Goal: Task Accomplishment & Management: Use online tool/utility

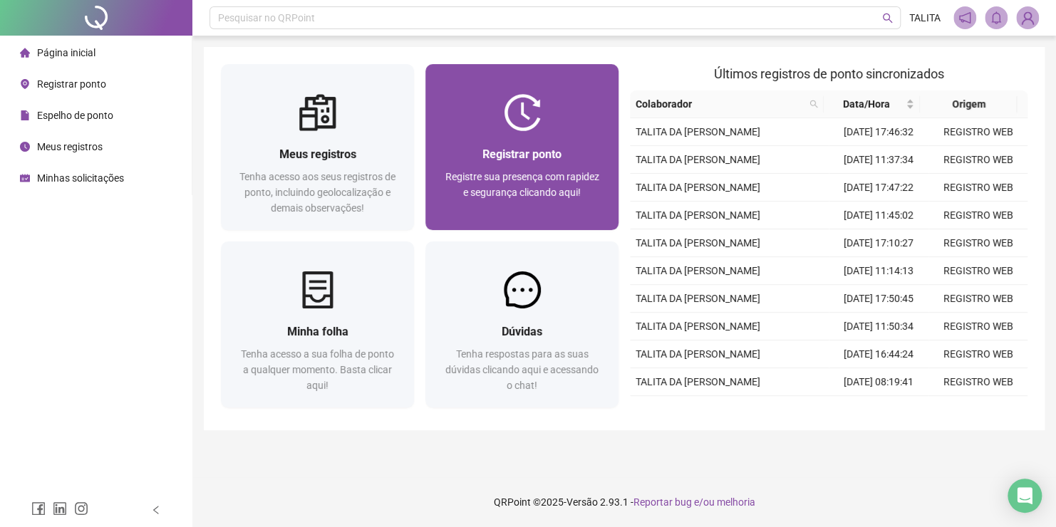
click at [465, 151] on div "Registrar ponto" at bounding box center [522, 154] width 159 height 18
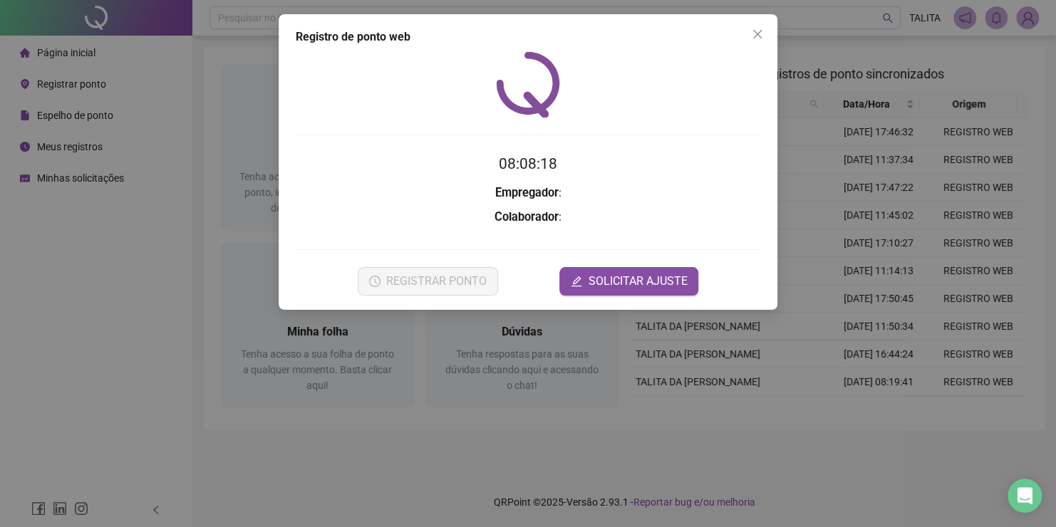
click at [182, 350] on div "Registro de ponto web 08:08:18 Empregador : Colaborador : REGISTRAR PONTO SOLIC…" at bounding box center [528, 263] width 1056 height 527
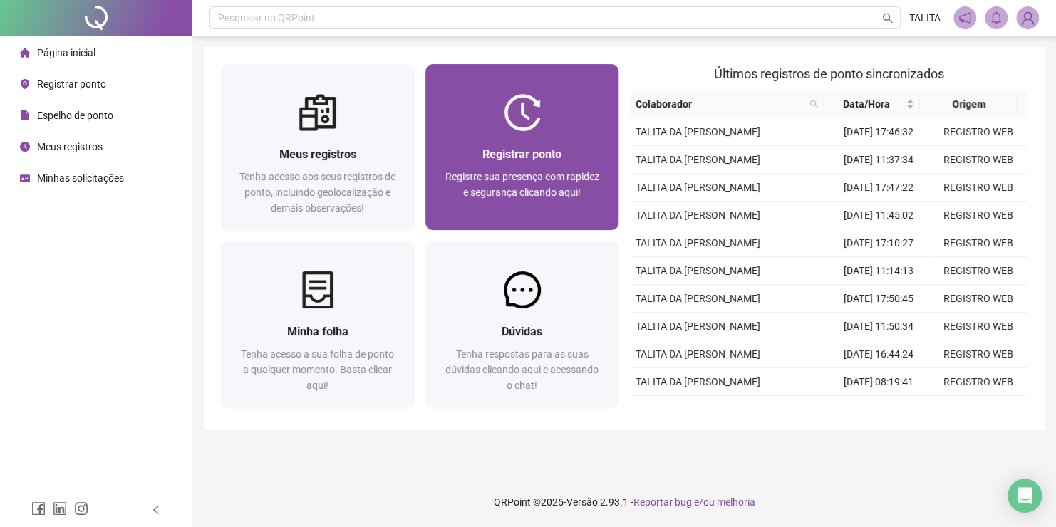
click at [520, 148] on span "Registrar ponto" at bounding box center [521, 155] width 79 height 14
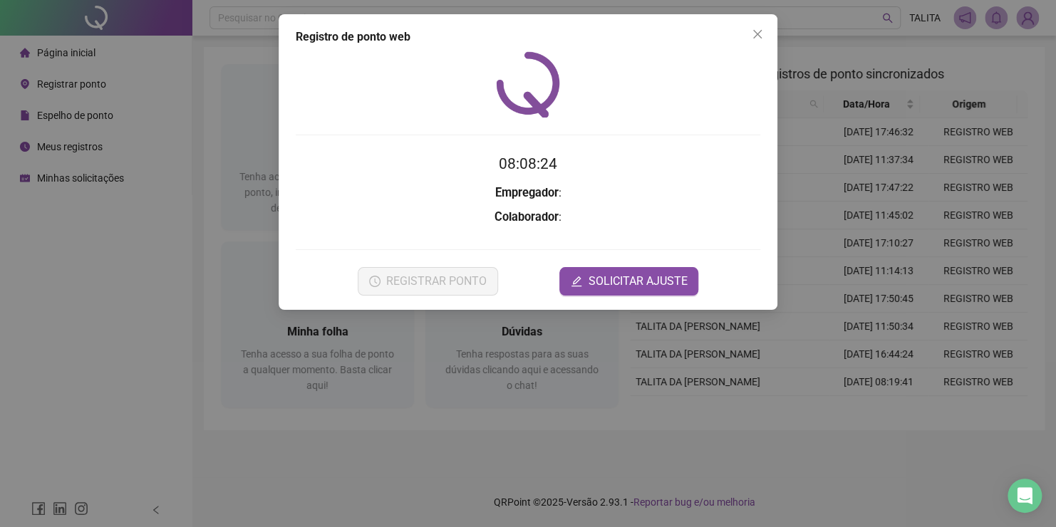
click at [386, 442] on div "Registro de ponto web 08:08:24 Empregador : Colaborador : REGISTRAR PONTO SOLIC…" at bounding box center [528, 263] width 1056 height 527
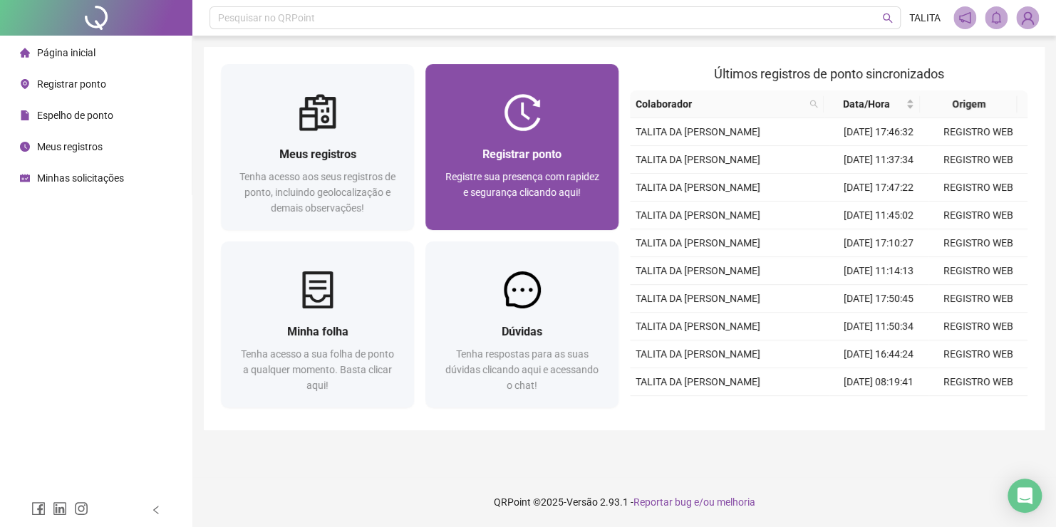
click at [559, 133] on div "Registrar ponto Registre sua presença com rapidez e segurança clicando aqui!" at bounding box center [521, 180] width 193 height 99
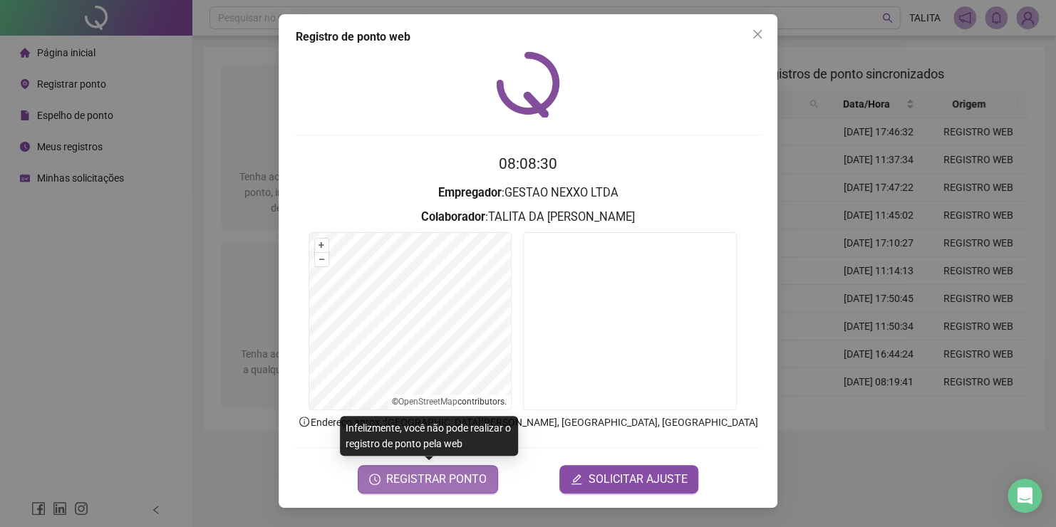
click at [470, 480] on span "REGISTRAR PONTO" at bounding box center [436, 479] width 100 height 17
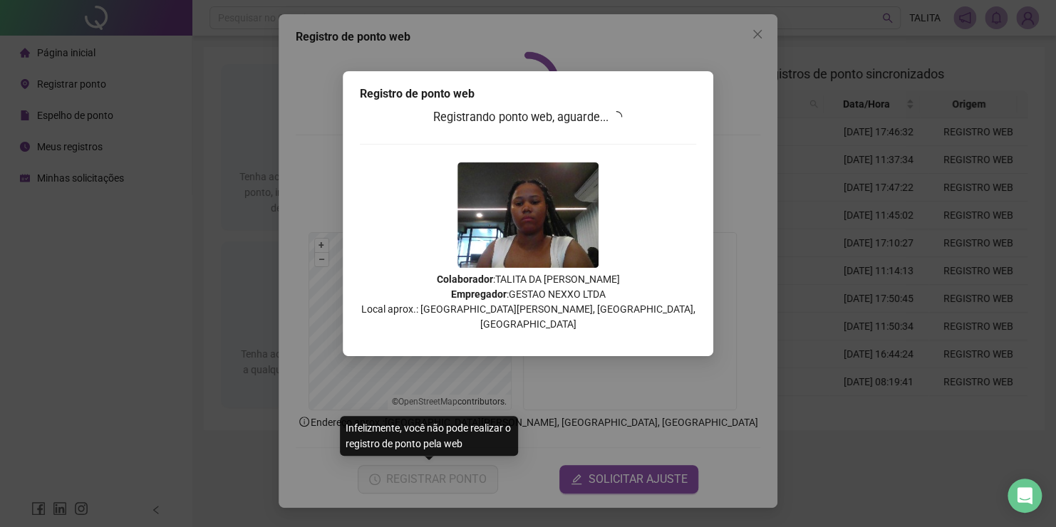
click at [142, 397] on div "Registro de ponto web Registrando ponto web, aguarde... Colaborador : TALITA DA…" at bounding box center [528, 263] width 1056 height 527
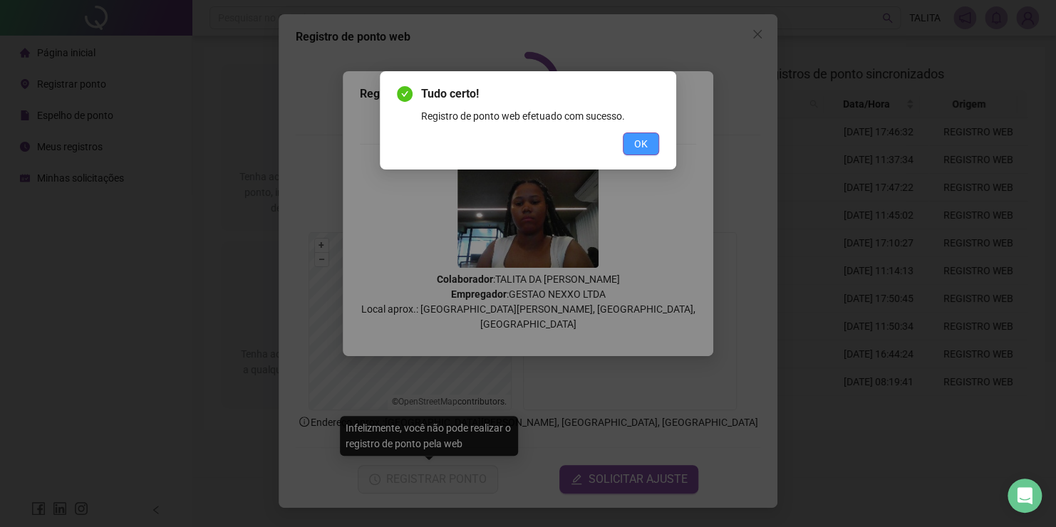
click at [656, 140] on button "OK" at bounding box center [641, 144] width 36 height 23
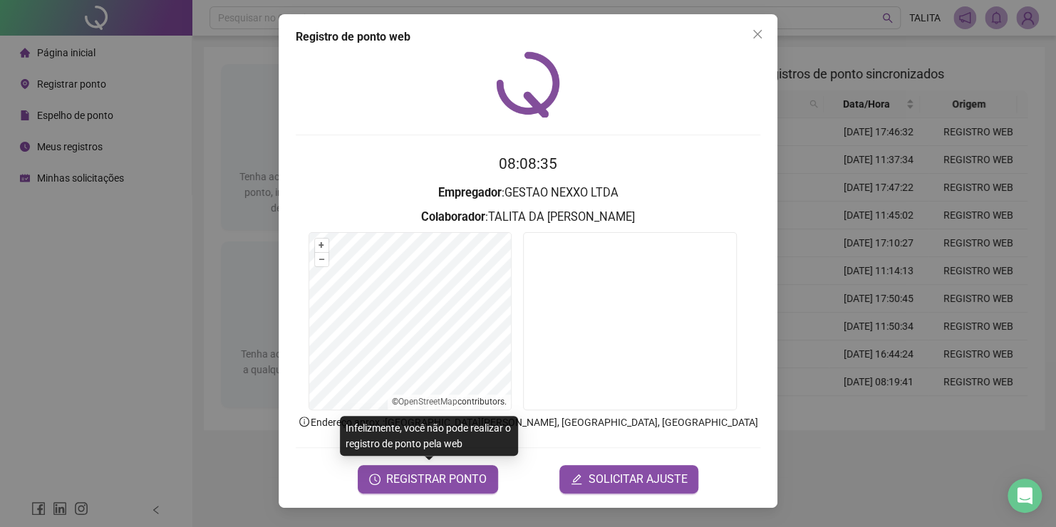
drag, startPoint x: 758, startPoint y: 33, endPoint x: 666, endPoint y: 123, distance: 128.5
click at [758, 32] on icon "close" at bounding box center [757, 34] width 9 height 9
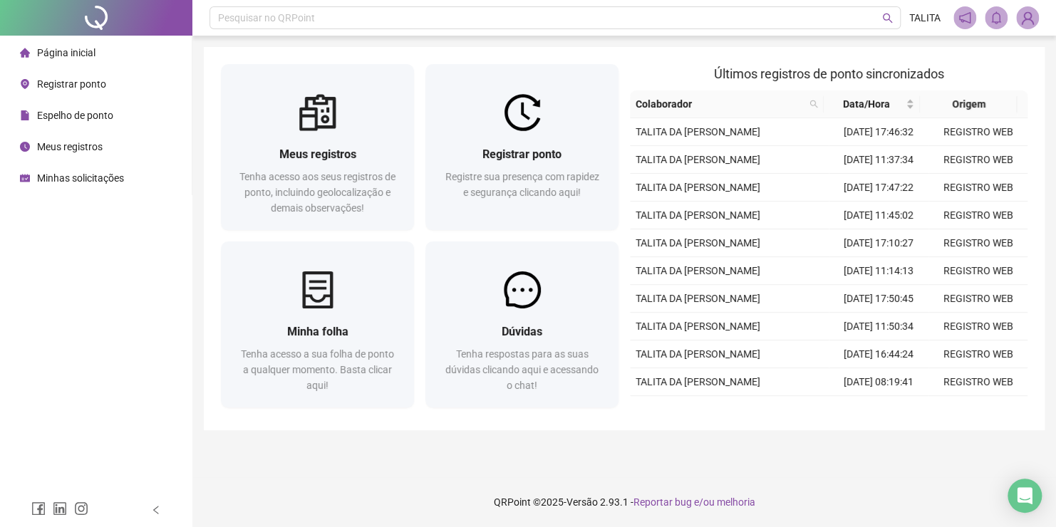
click at [105, 114] on span "Espelho de ponto" at bounding box center [75, 115] width 76 height 11
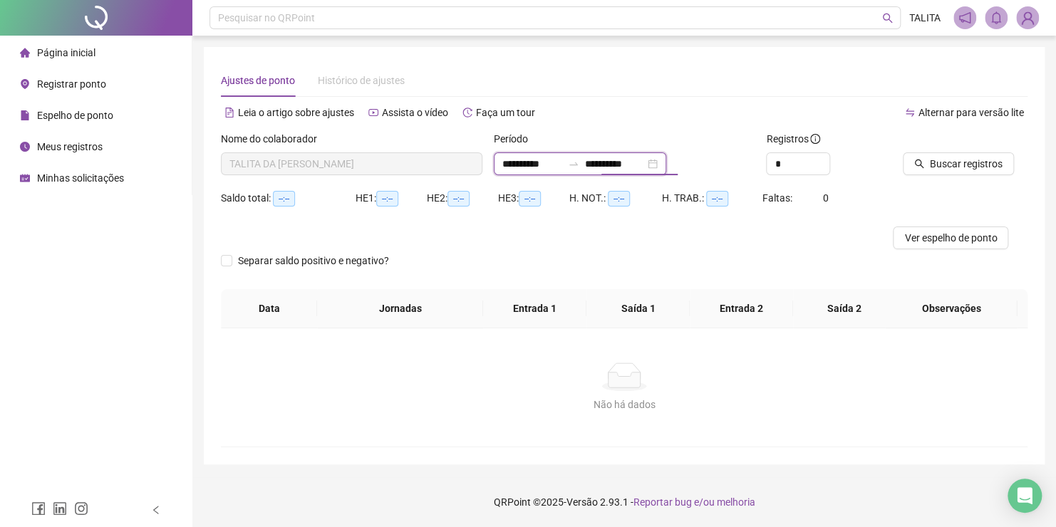
click at [634, 170] on input "**********" at bounding box center [615, 164] width 60 height 16
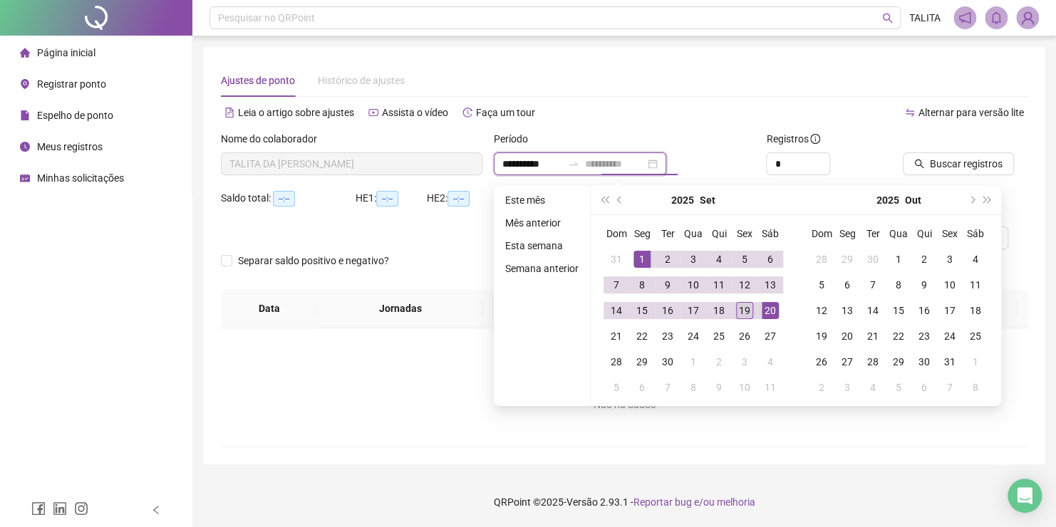
type input "**********"
click at [749, 314] on div "19" at bounding box center [744, 310] width 17 height 17
type input "**********"
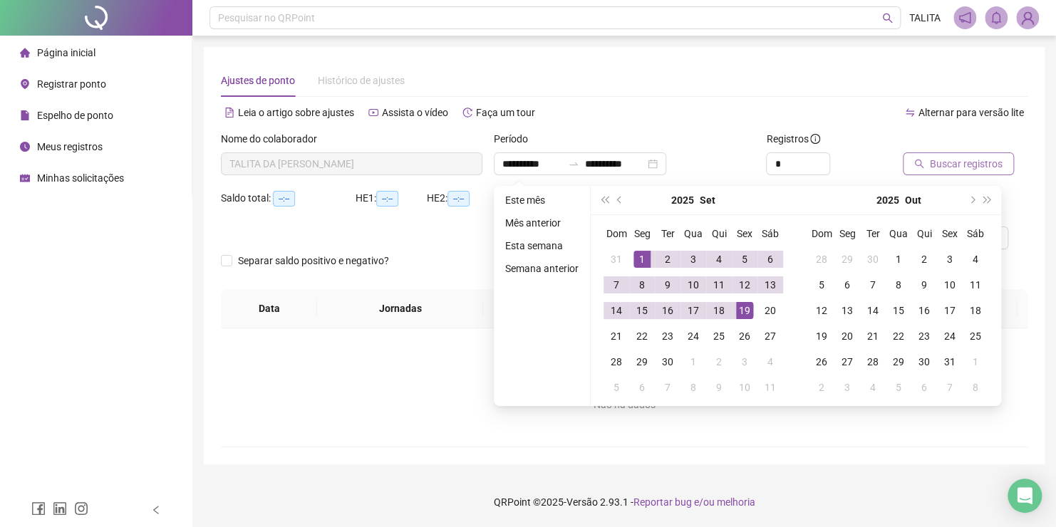
click at [961, 163] on span "Buscar registros" at bounding box center [966, 164] width 73 height 16
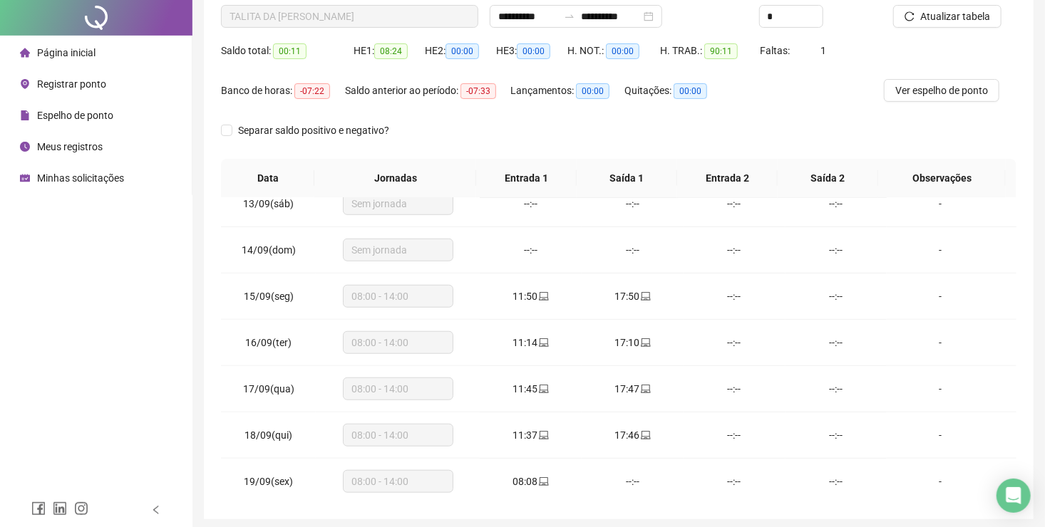
scroll to position [200, 0]
